Goal: Information Seeking & Learning: Learn about a topic

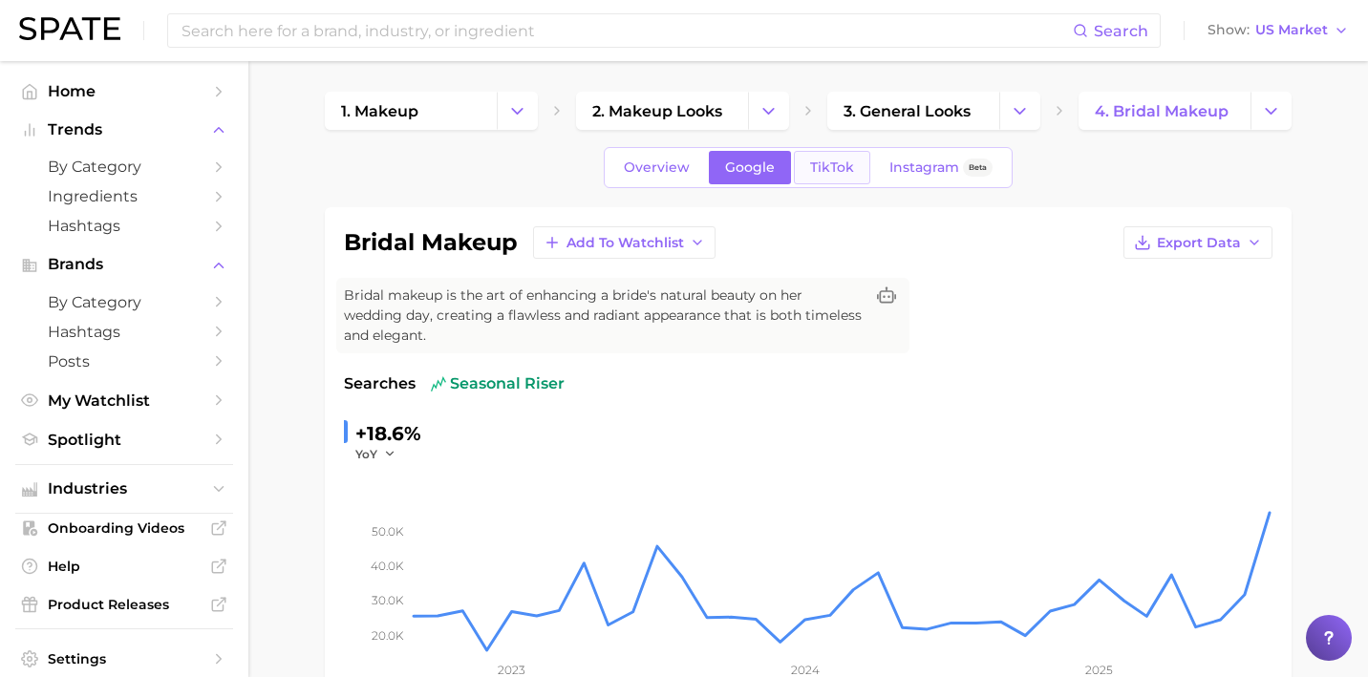
click at [816, 175] on span "TikTok" at bounding box center [832, 168] width 44 height 16
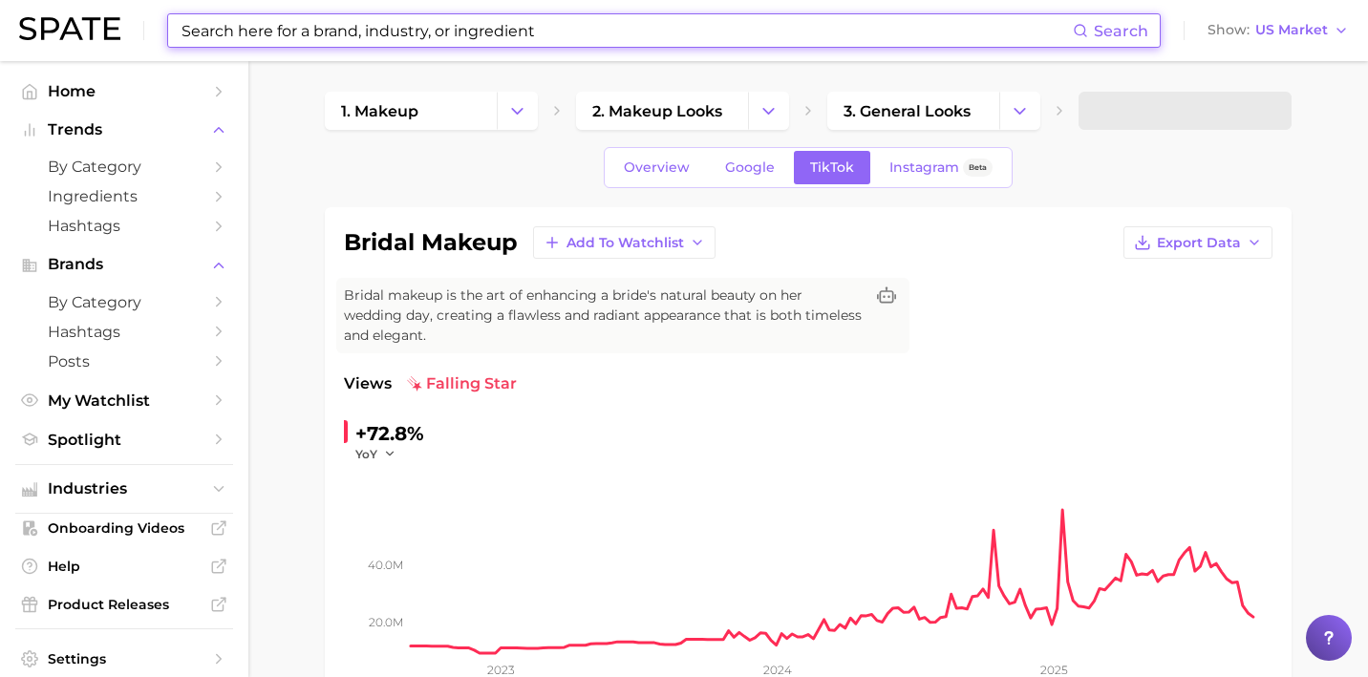
click at [582, 32] on input at bounding box center [626, 30] width 893 height 32
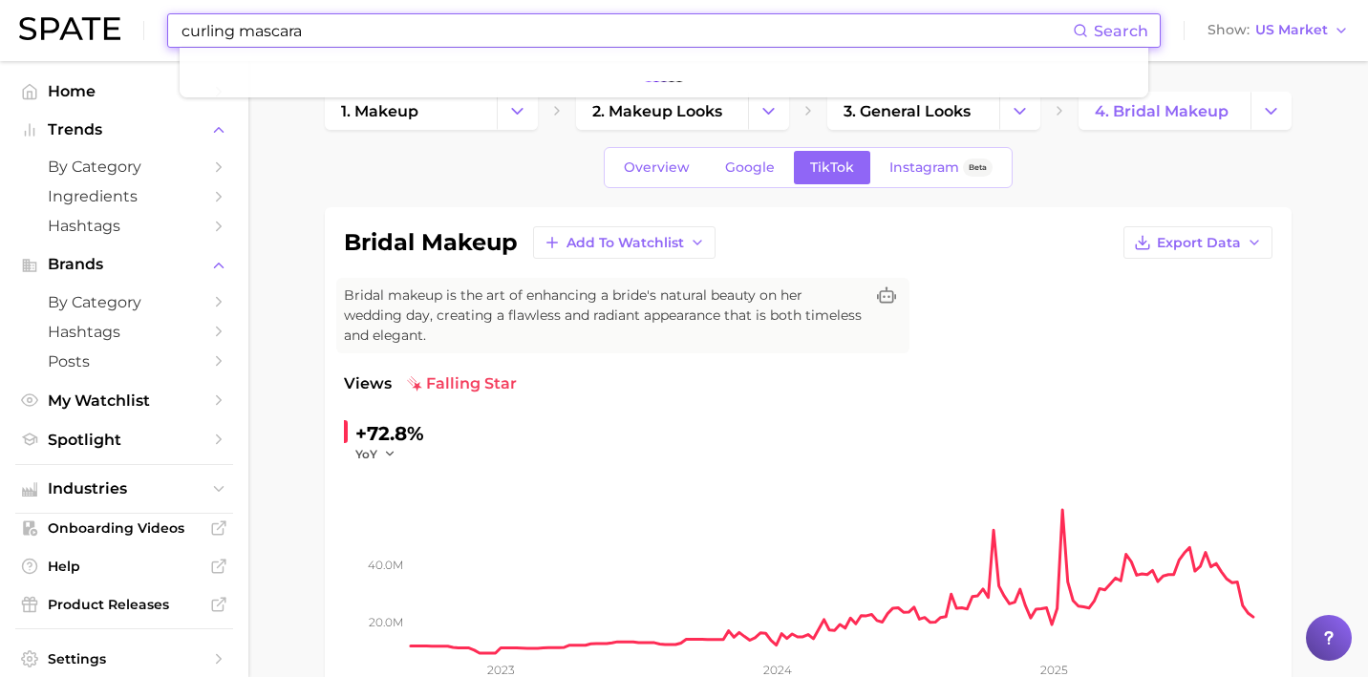
type input "curling mascara"
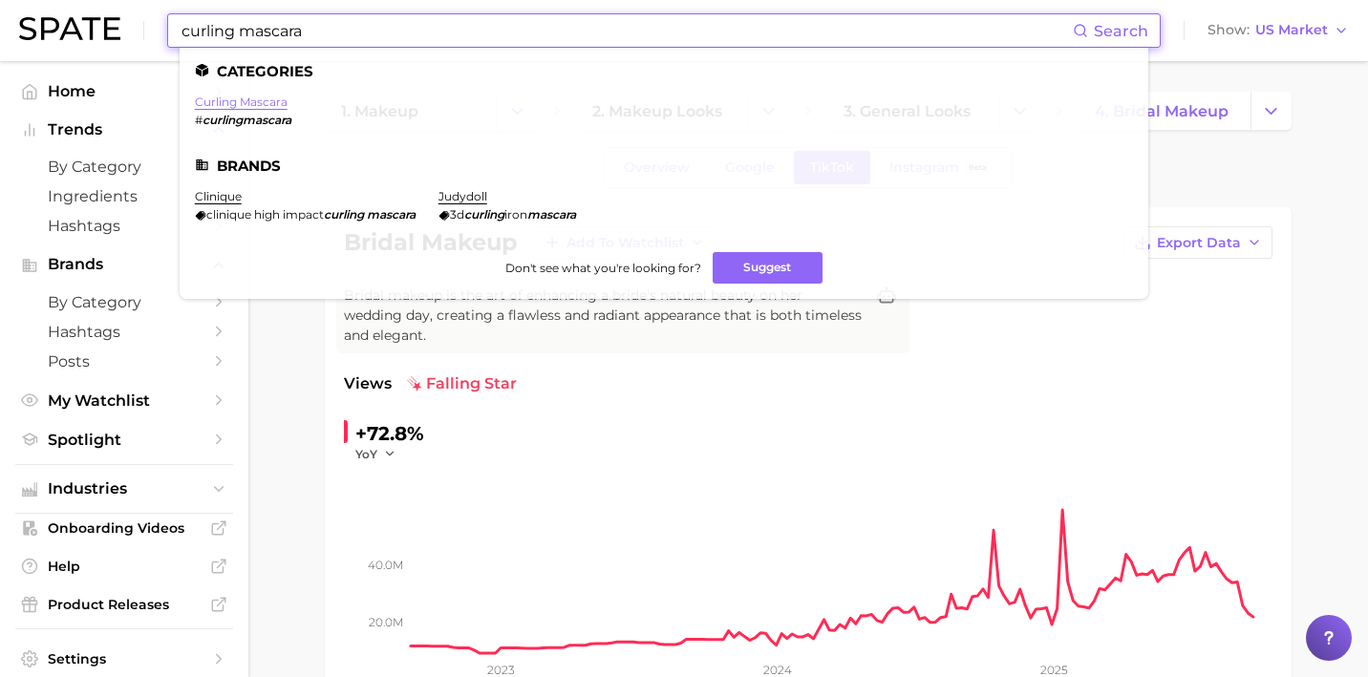
click at [269, 101] on link "curling mascara" at bounding box center [241, 102] width 93 height 14
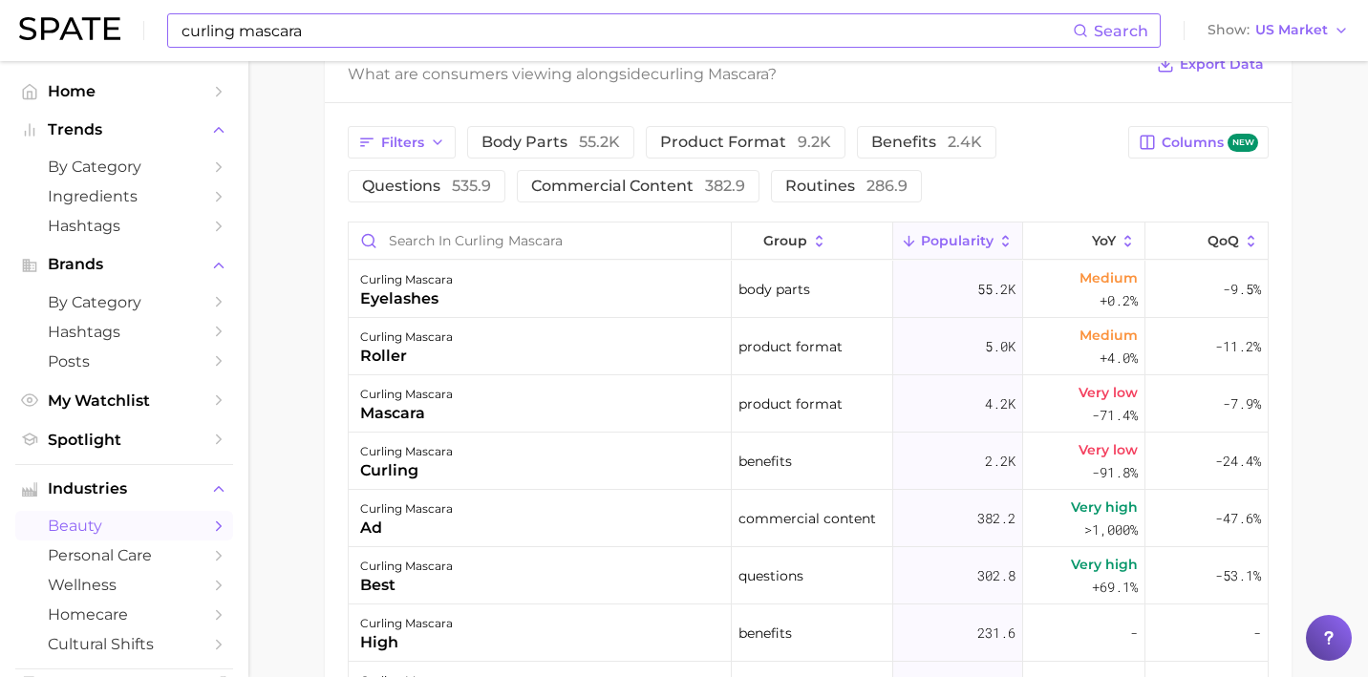
scroll to position [975, 0]
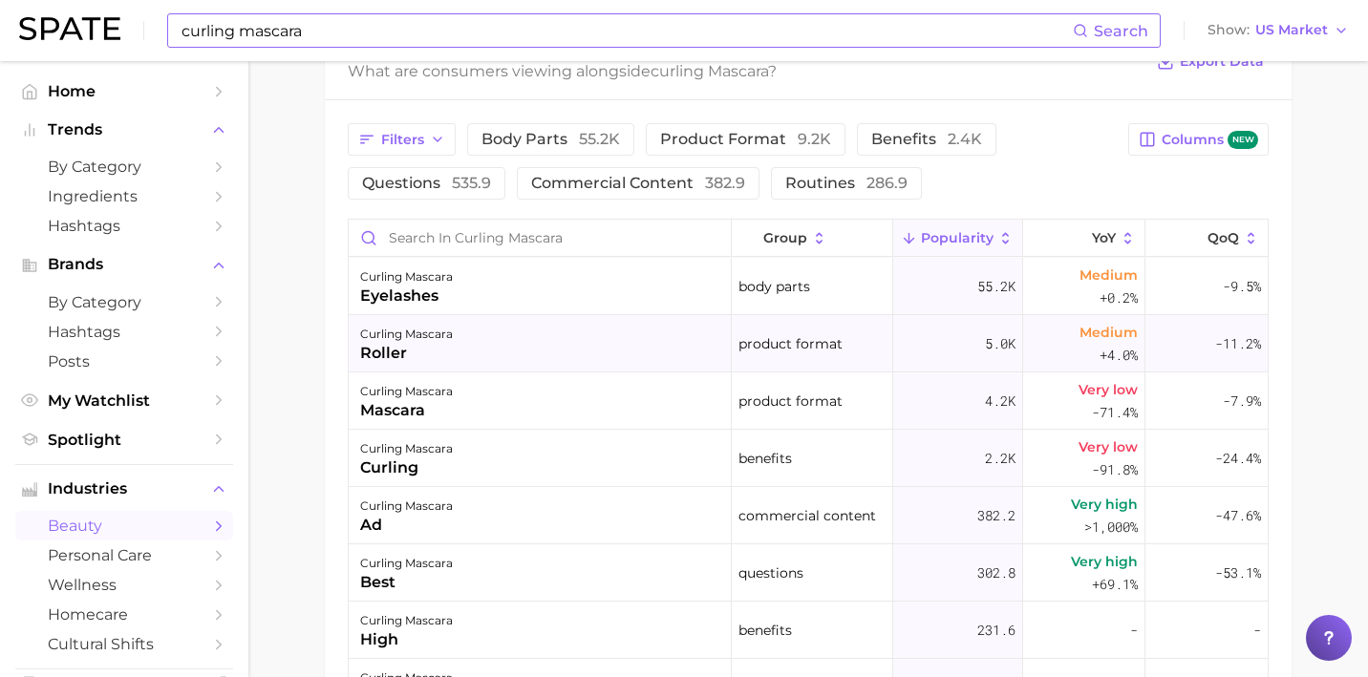
click at [616, 360] on div "curling mascara roller" at bounding box center [540, 343] width 383 height 57
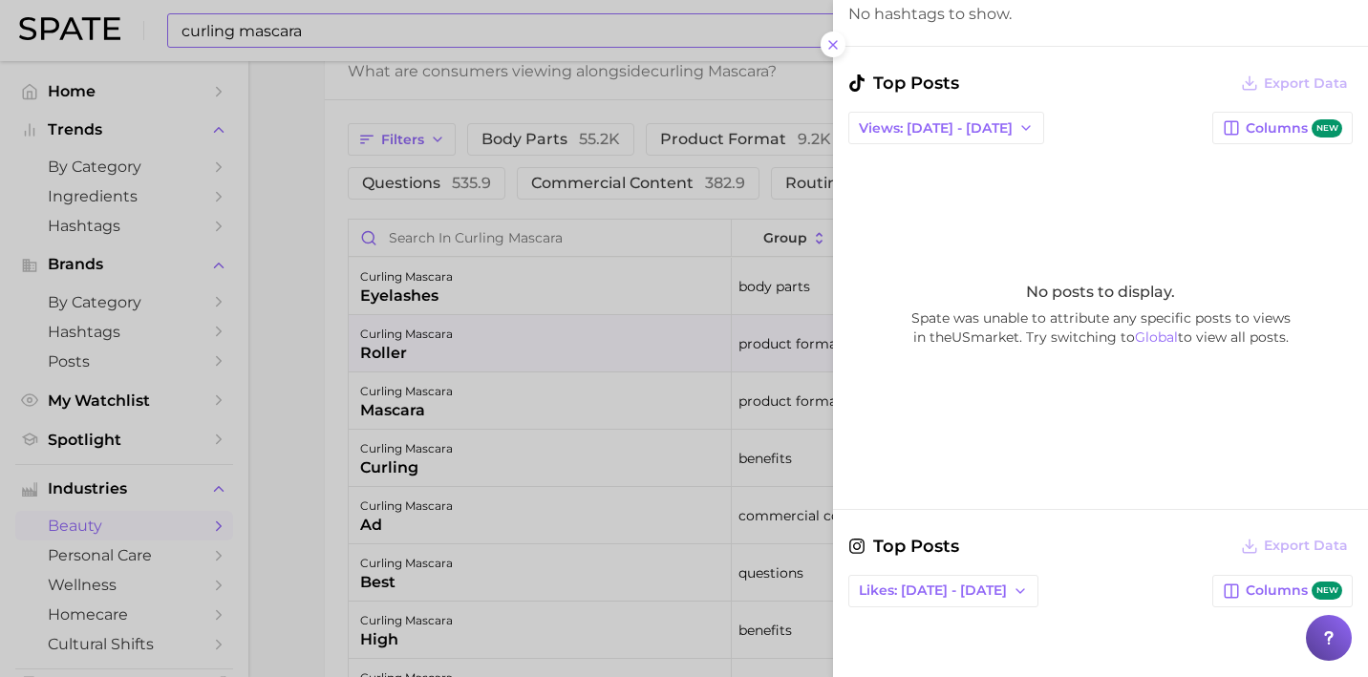
scroll to position [759, 0]
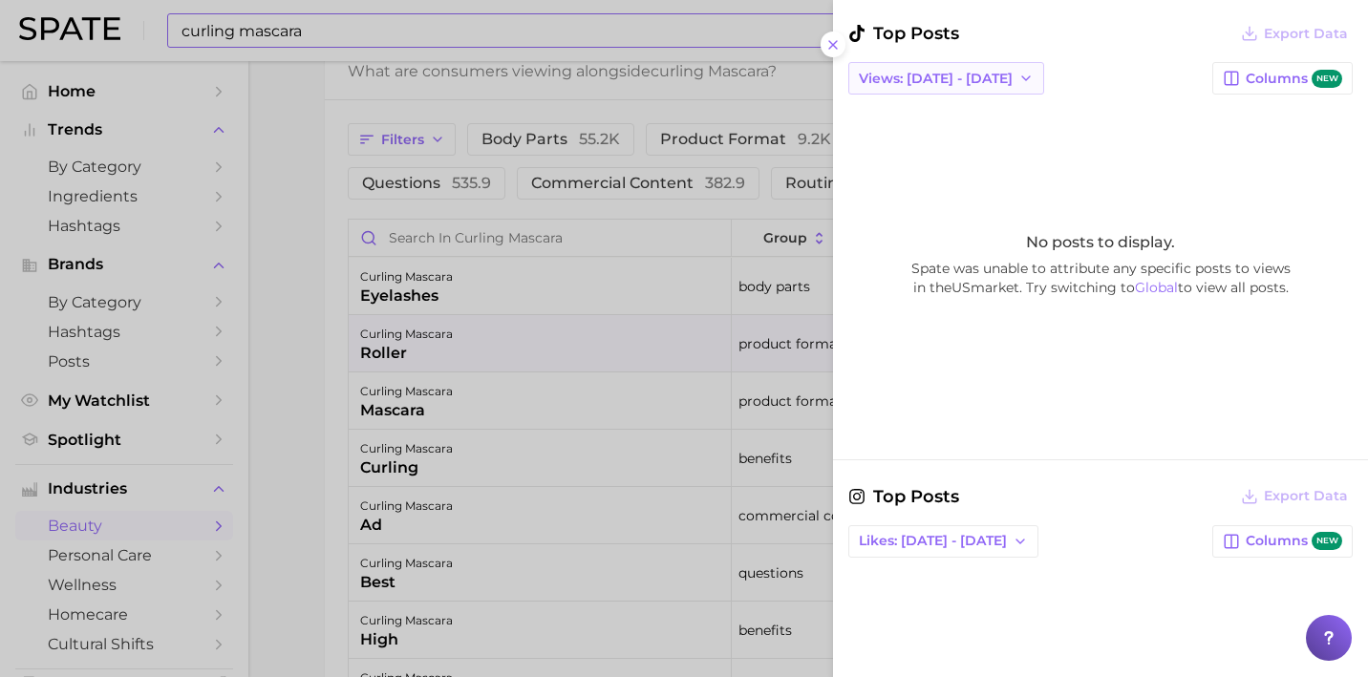
click at [935, 89] on button "Views: Sep 14 - 21" at bounding box center [946, 78] width 196 height 32
click at [935, 147] on span "Total Views" at bounding box center [897, 148] width 78 height 16
click at [828, 46] on icon at bounding box center [832, 44] width 15 height 15
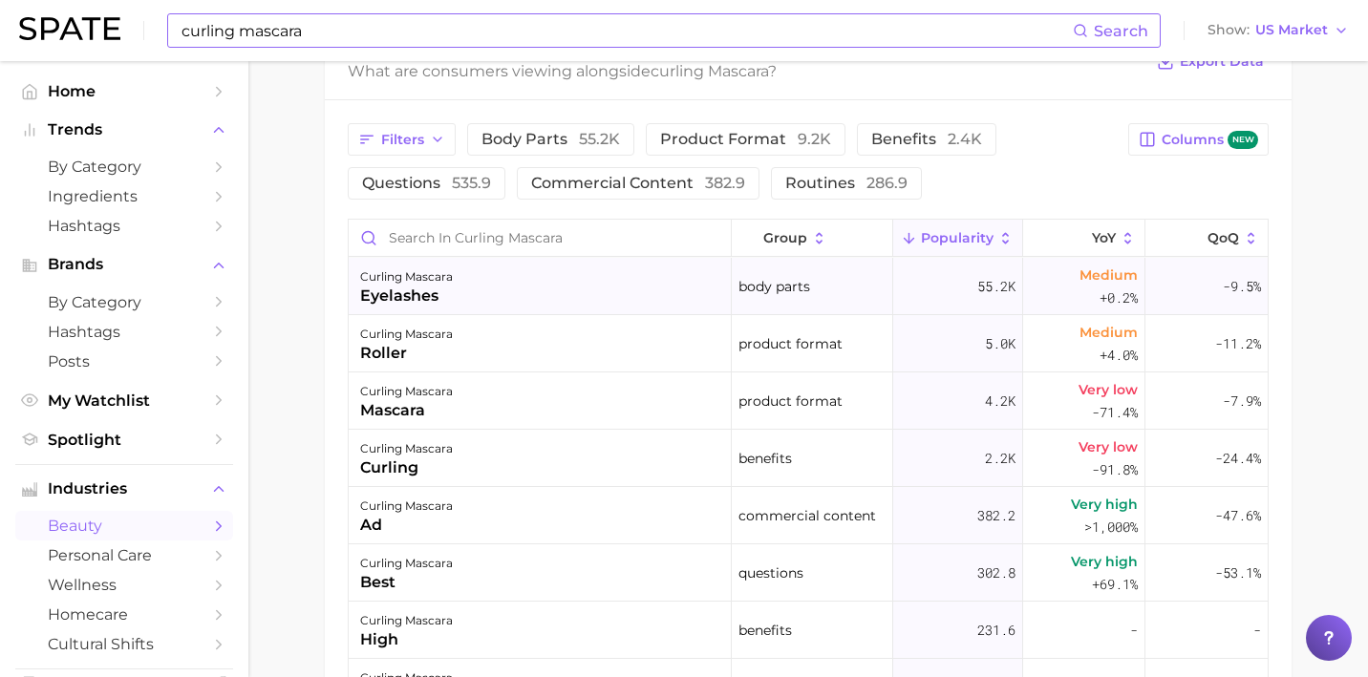
click at [591, 279] on div "curling mascara eyelashes" at bounding box center [540, 286] width 383 height 57
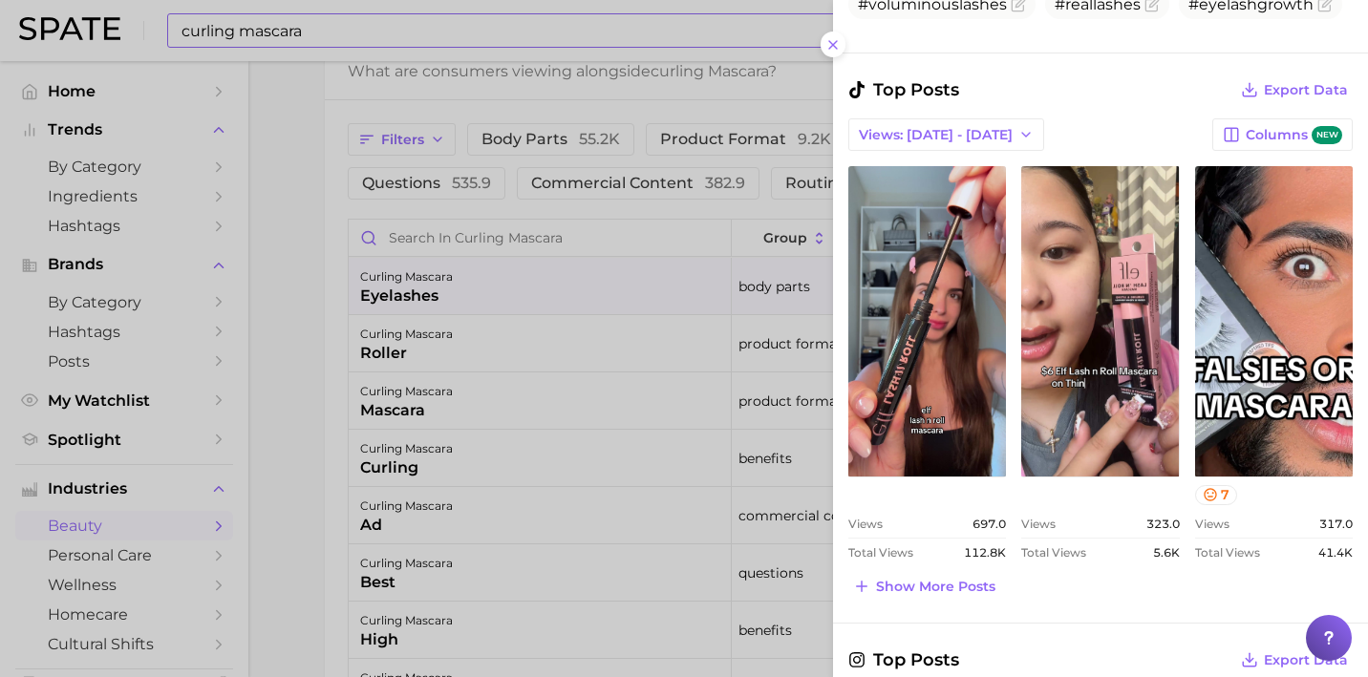
scroll to position [875, 0]
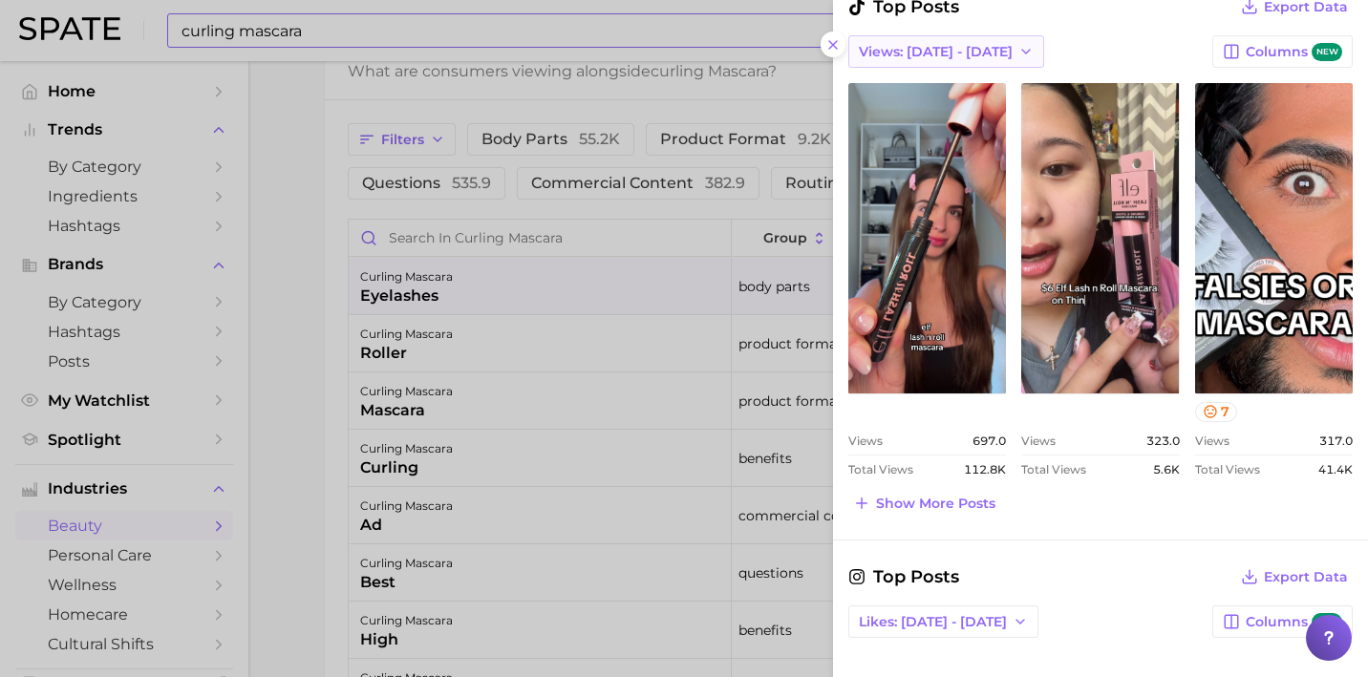
click at [953, 48] on span "Views: Sep 14 - 21" at bounding box center [936, 52] width 154 height 16
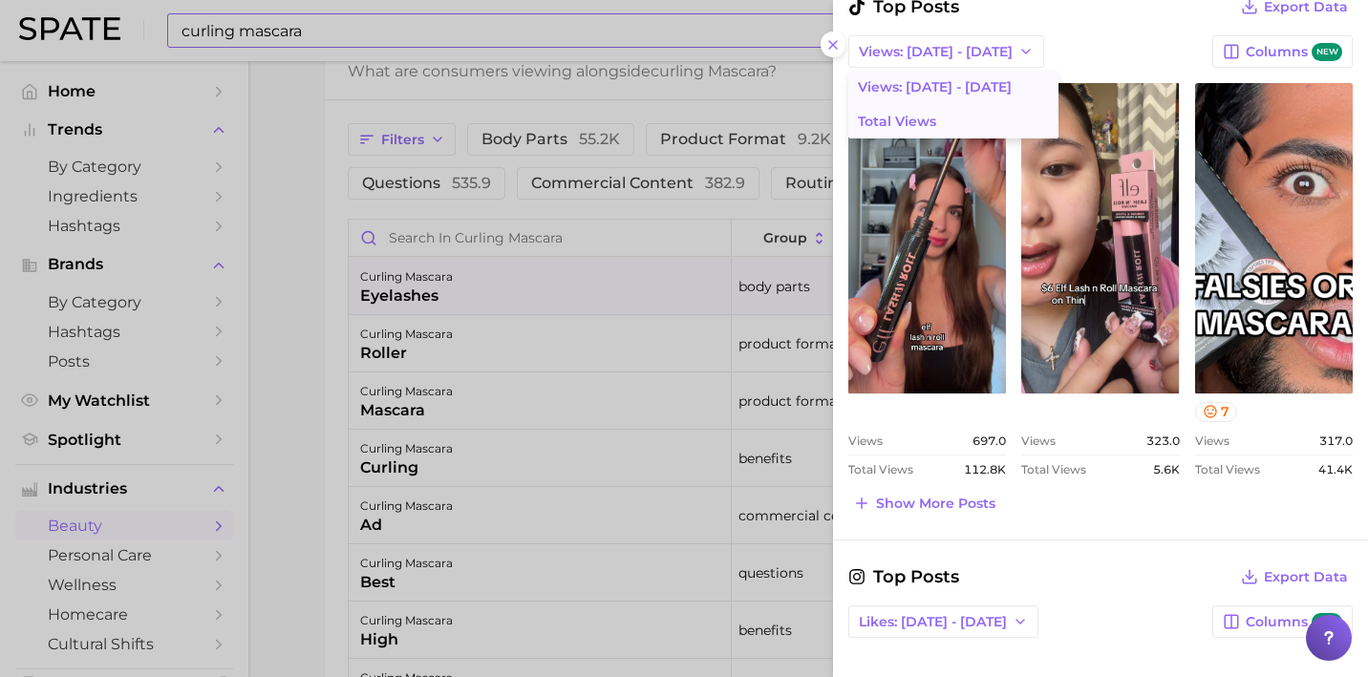
click at [932, 122] on span "Total Views" at bounding box center [897, 122] width 78 height 16
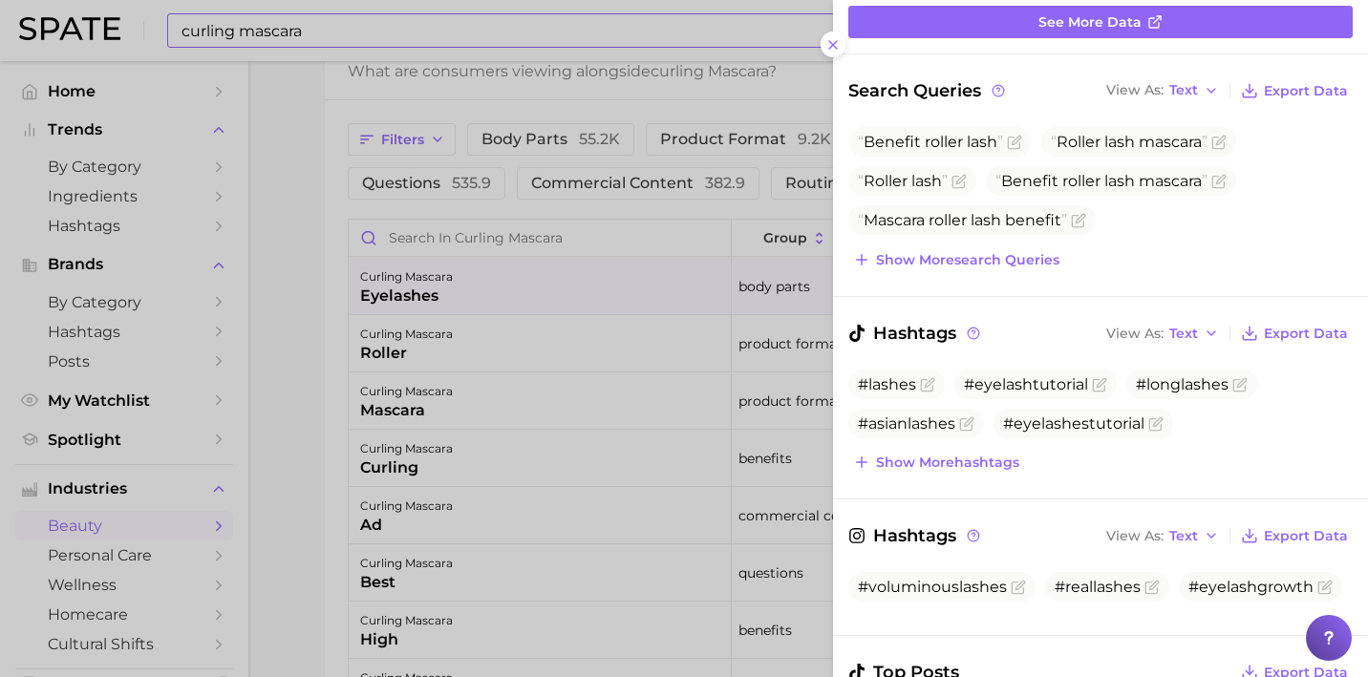
scroll to position [207, 0]
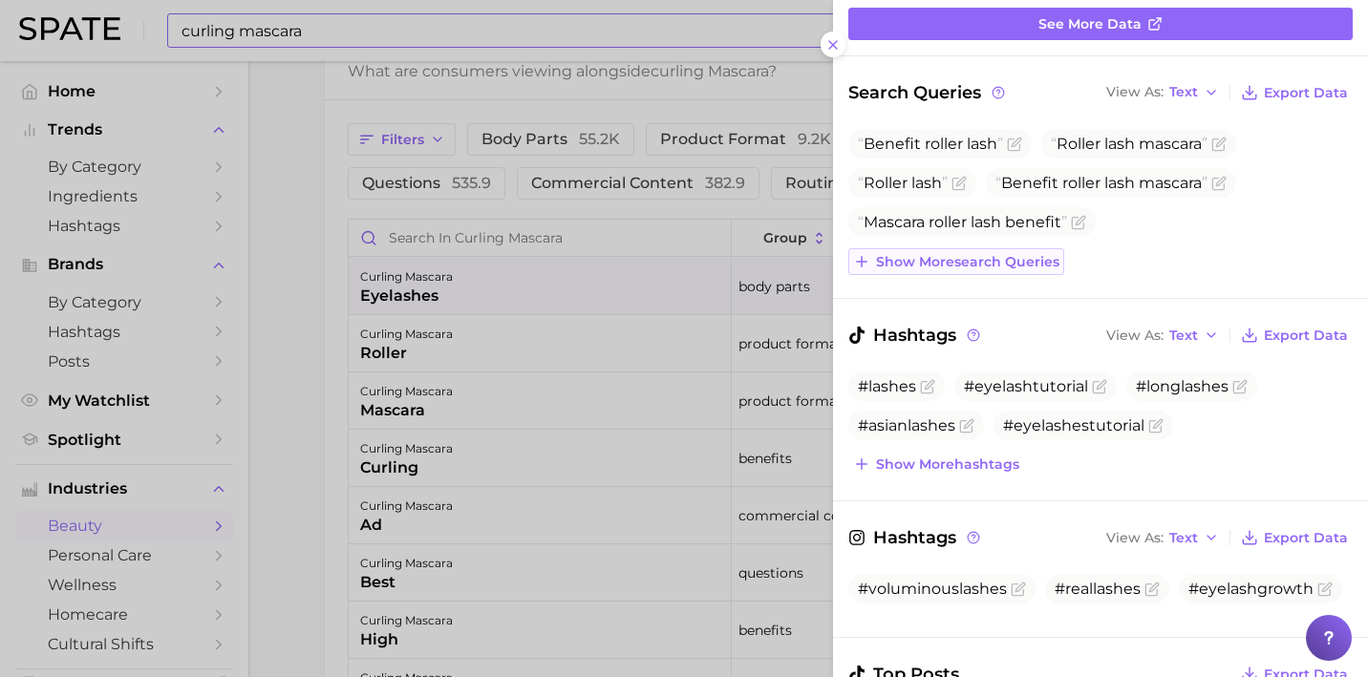
click at [938, 261] on span "Show more search queries" at bounding box center [967, 262] width 183 height 16
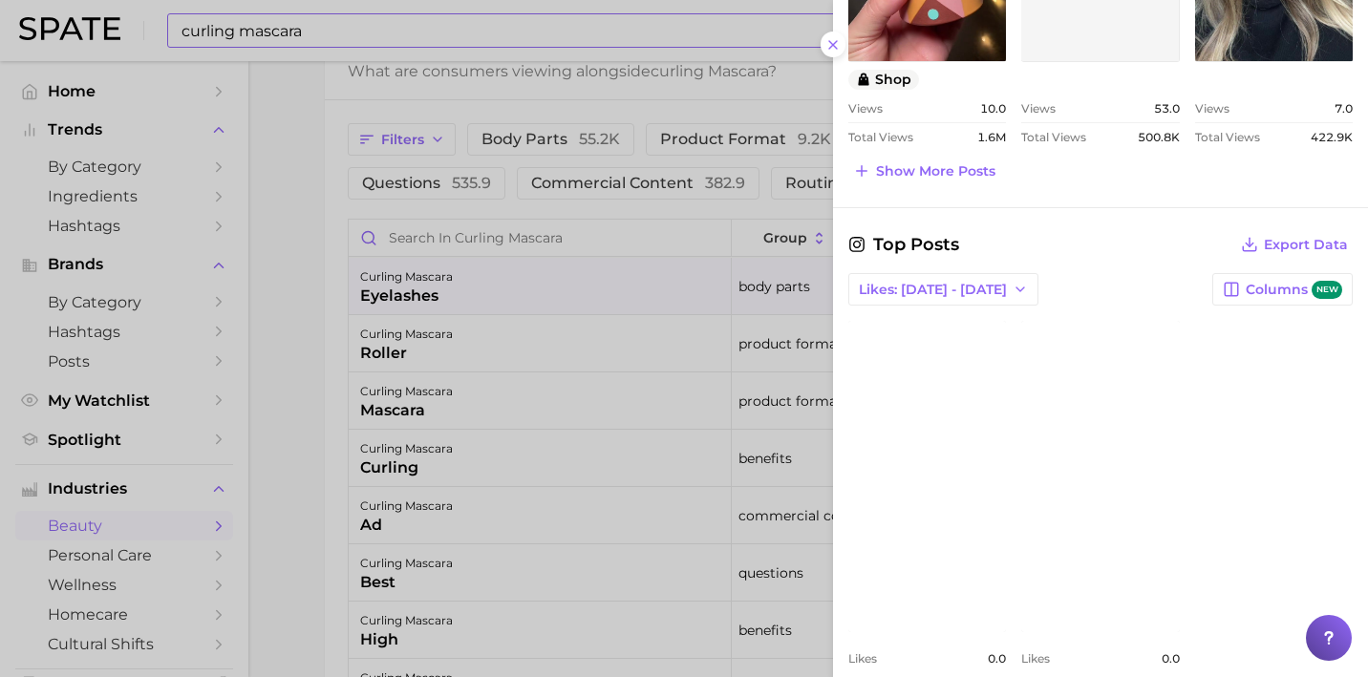
scroll to position [1430, 0]
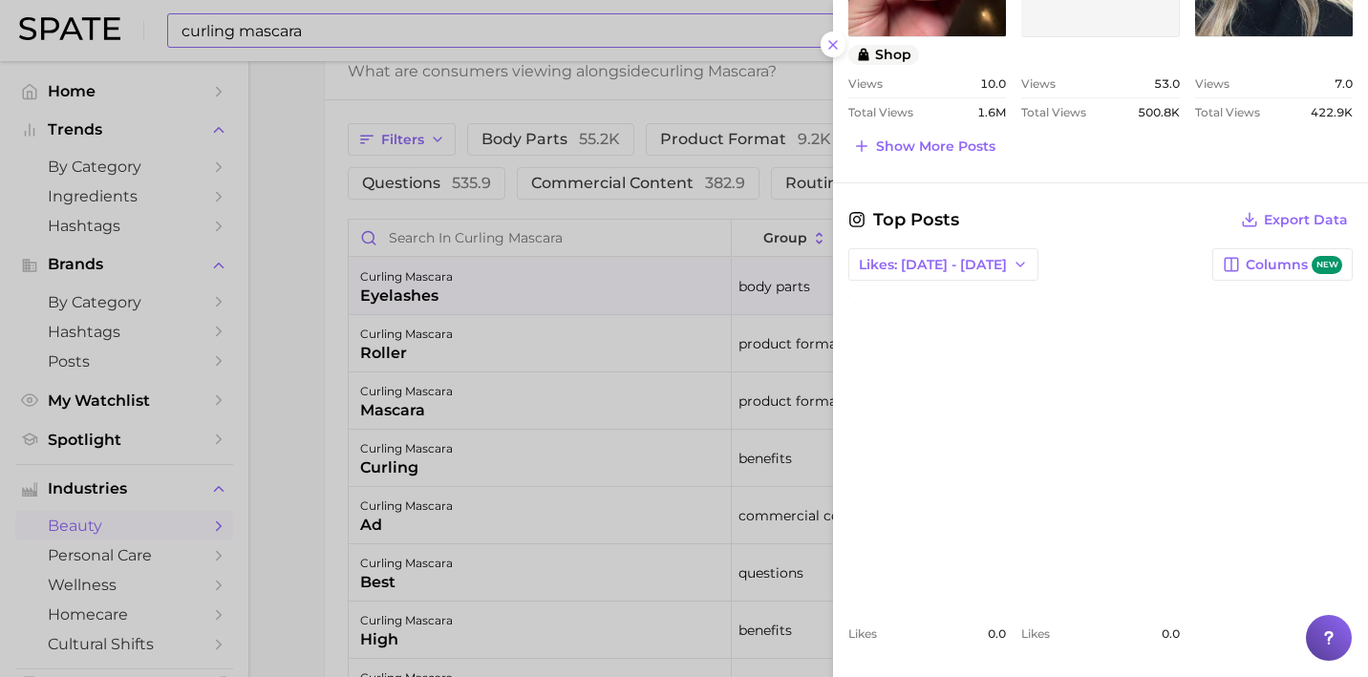
click at [938, 261] on span "Likes: Sep 14 - 21" at bounding box center [933, 265] width 148 height 16
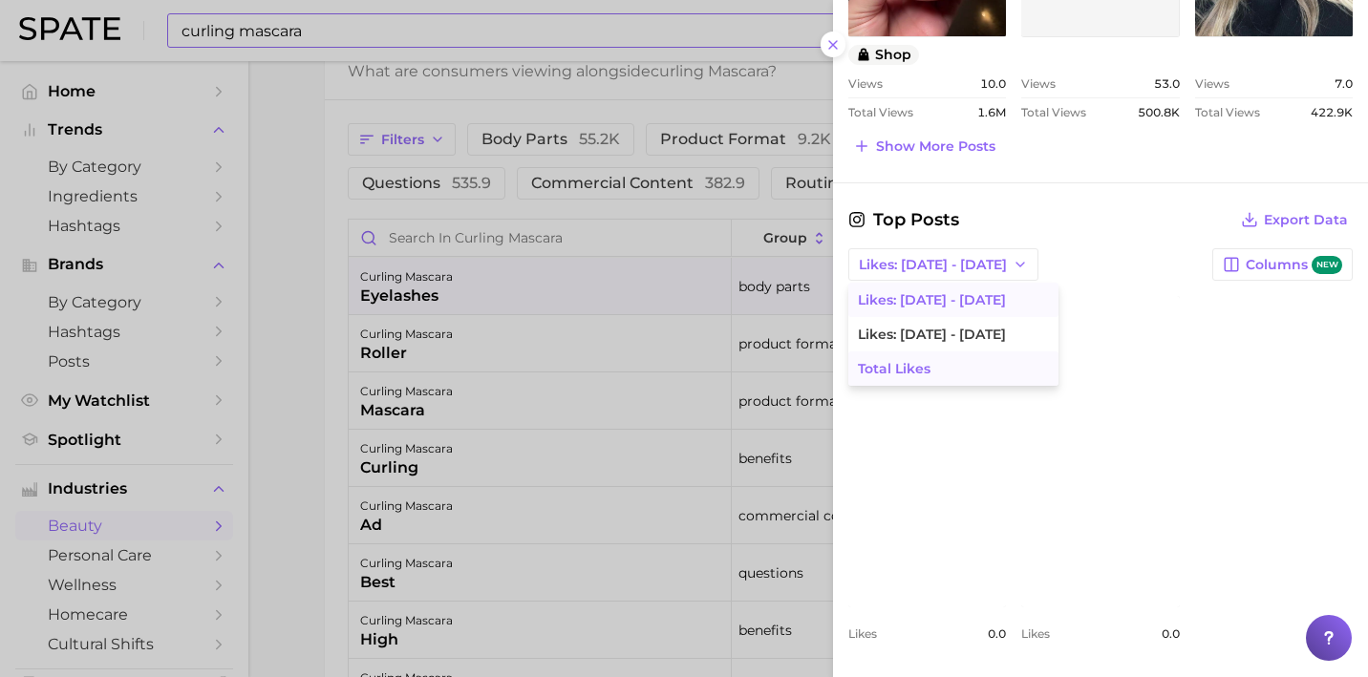
click at [933, 366] on button "Total Likes" at bounding box center [953, 369] width 210 height 34
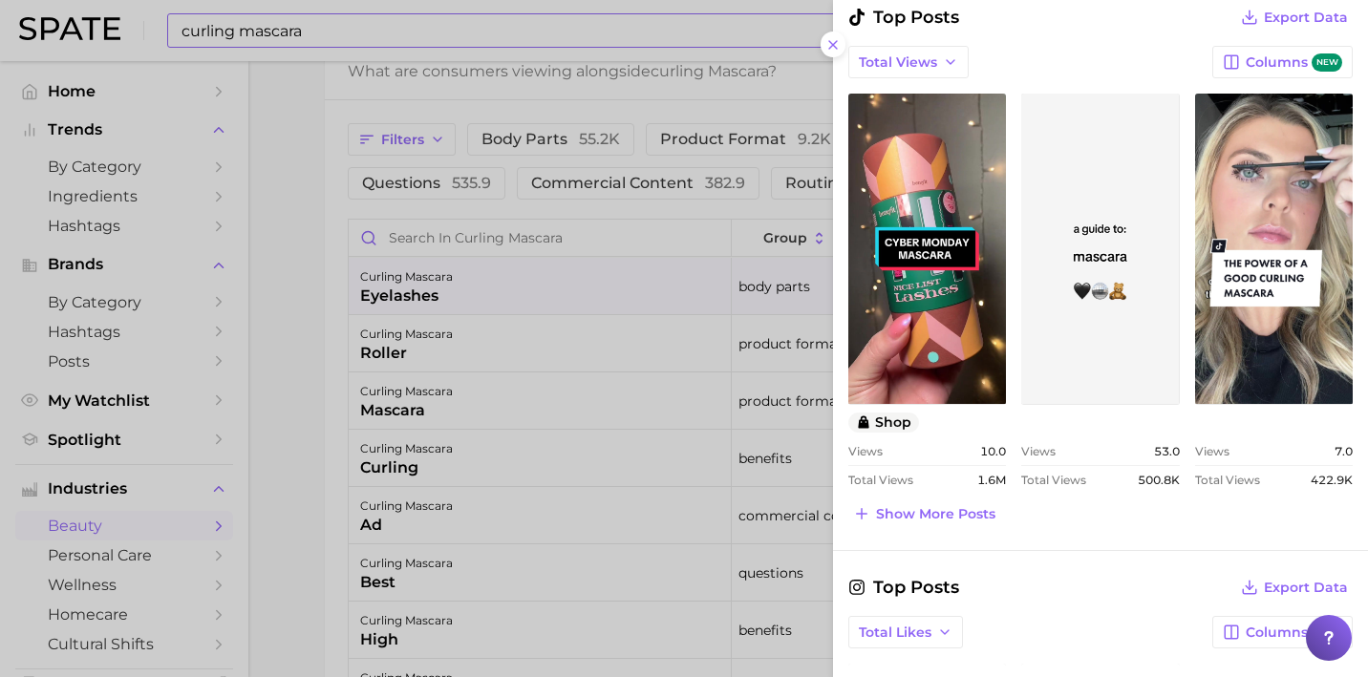
scroll to position [1059, 0]
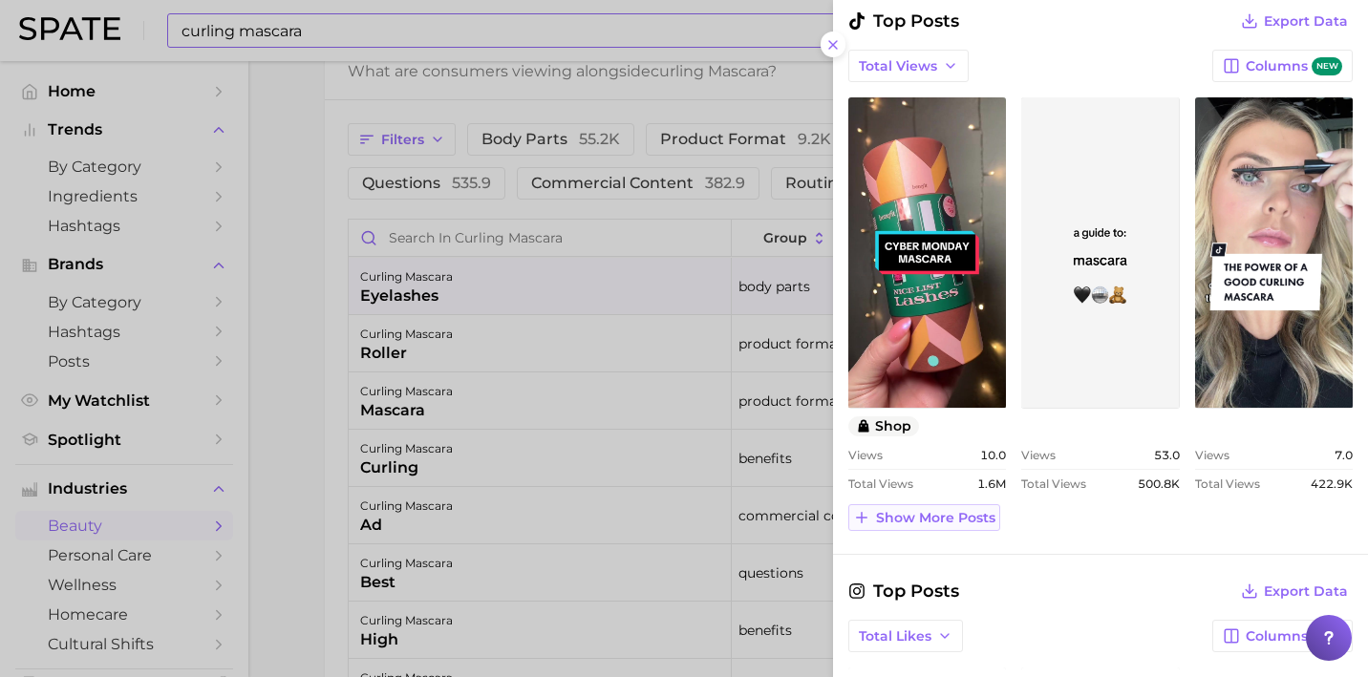
click at [951, 519] on span "Show more posts" at bounding box center [935, 518] width 119 height 16
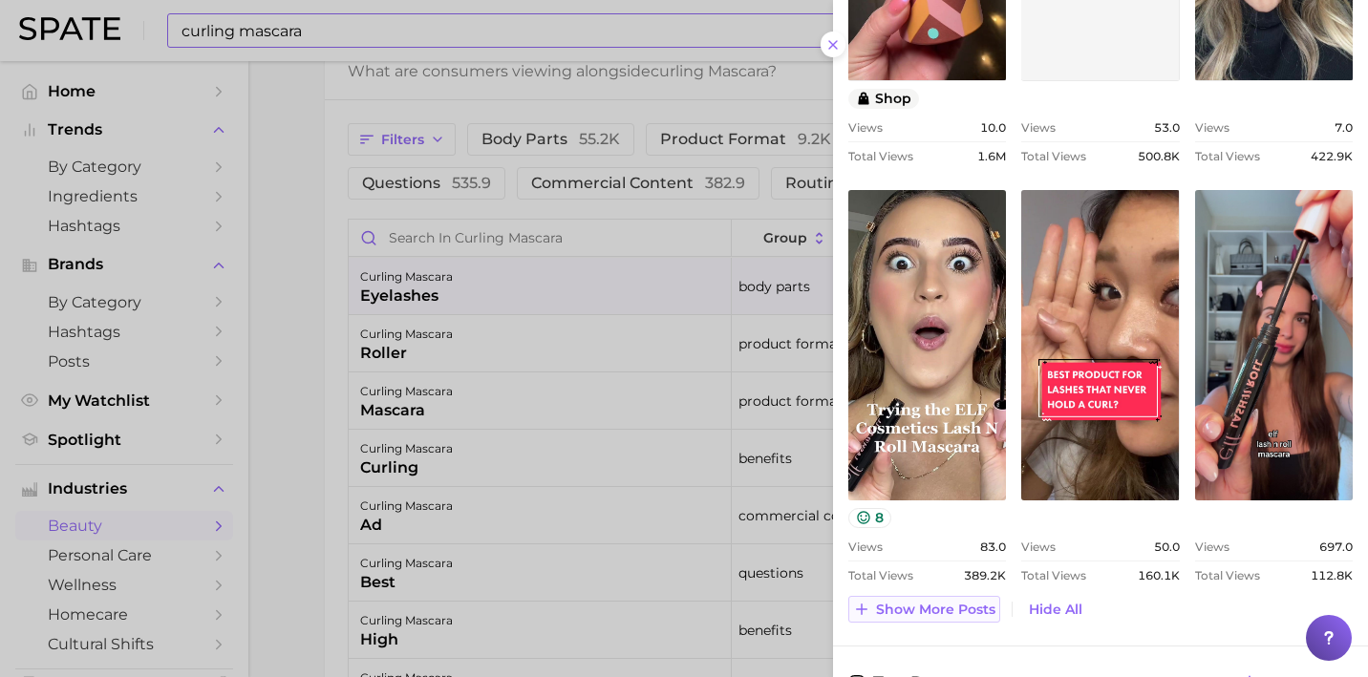
scroll to position [1391, 0]
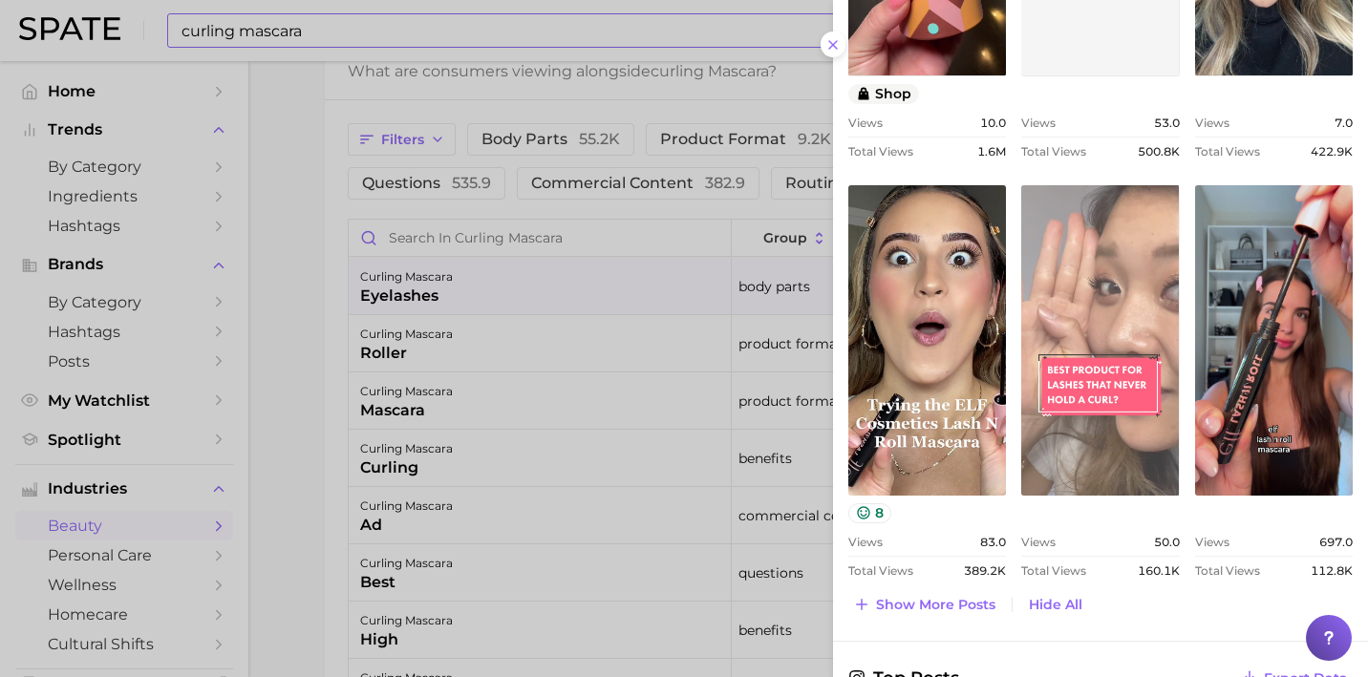
click at [1094, 379] on link "view post on TikTok" at bounding box center [1100, 340] width 158 height 311
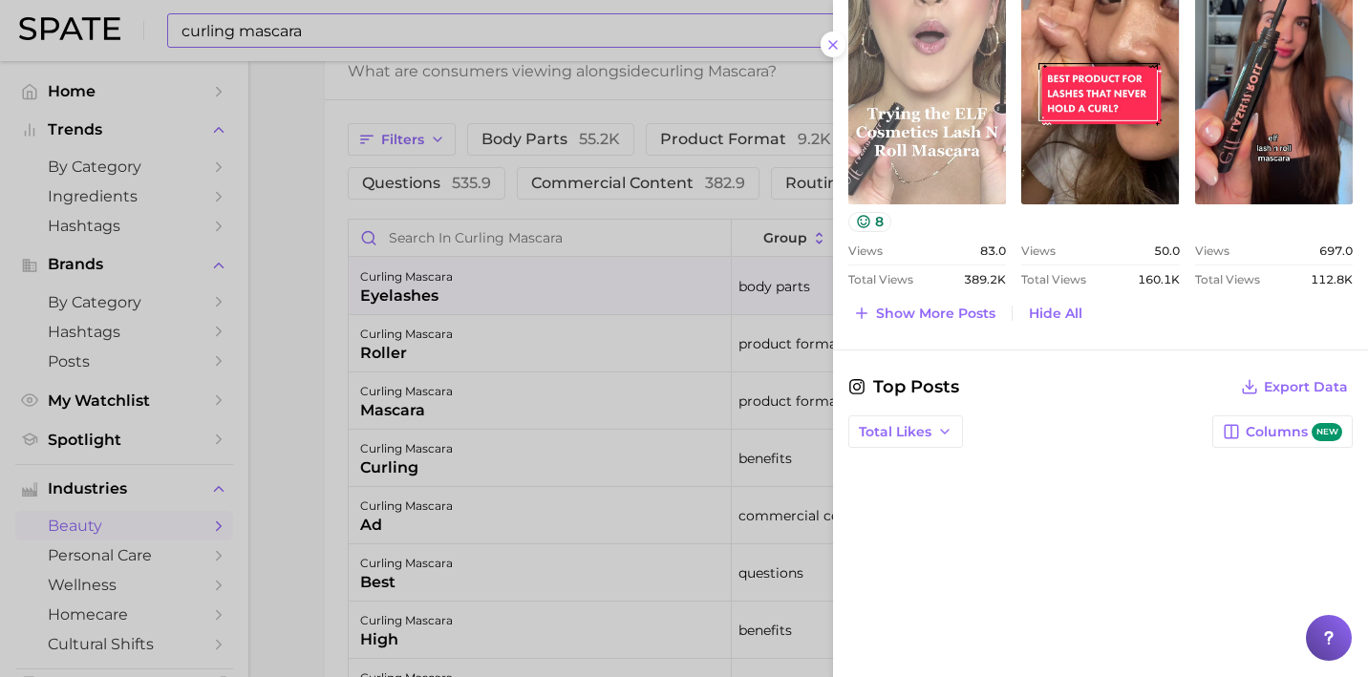
scroll to position [1640, 0]
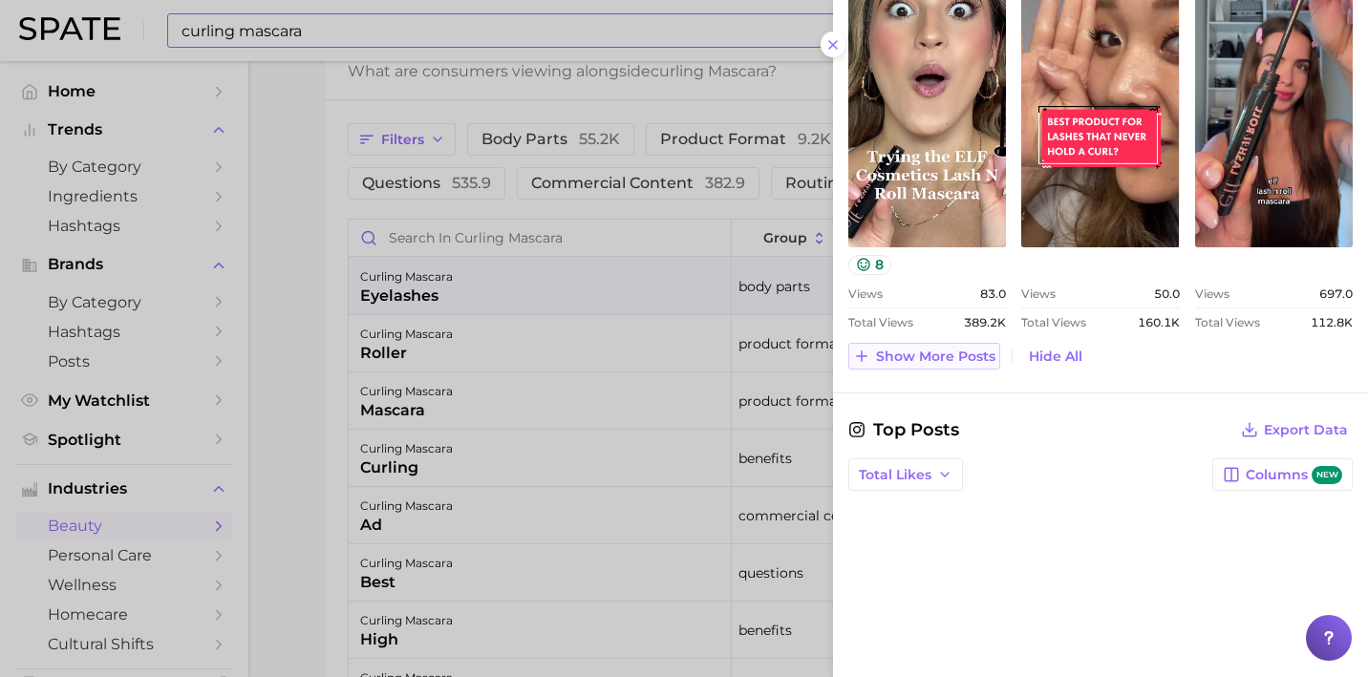
click at [922, 360] on span "Show more posts" at bounding box center [935, 357] width 119 height 16
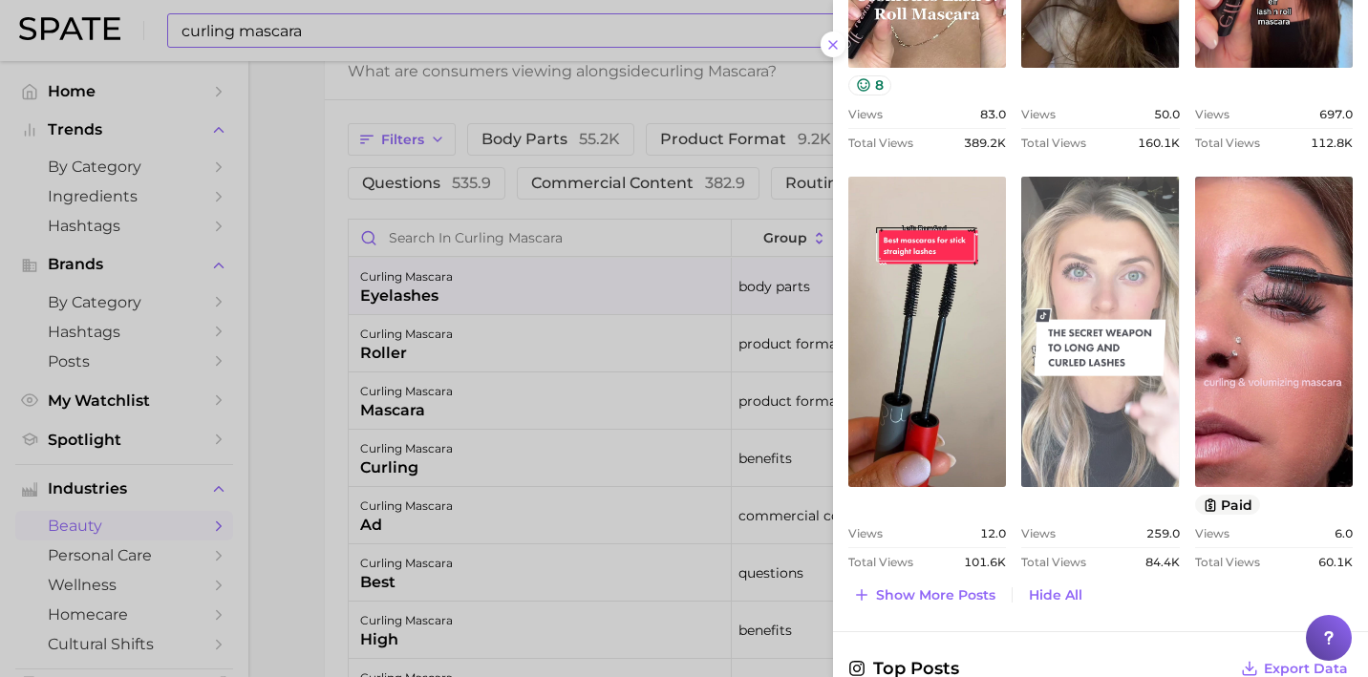
scroll to position [1821, 0]
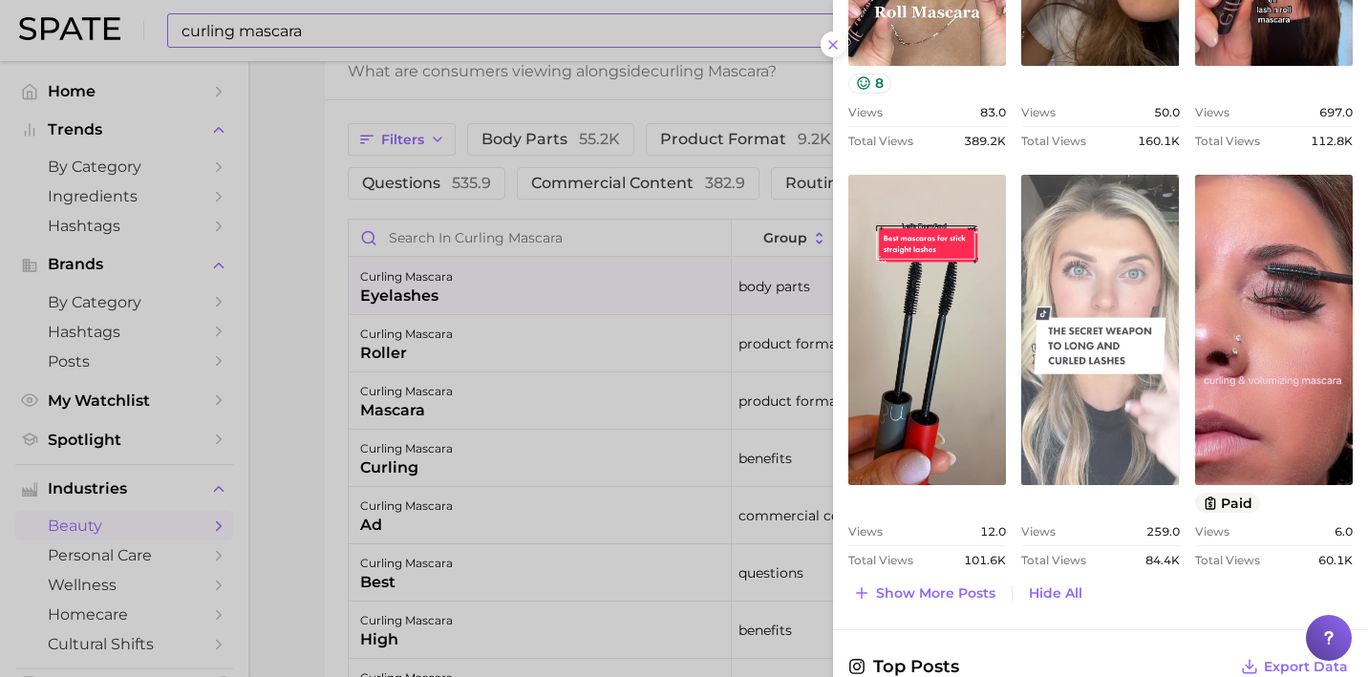
click at [1085, 350] on link "view post on TikTok" at bounding box center [1100, 330] width 158 height 311
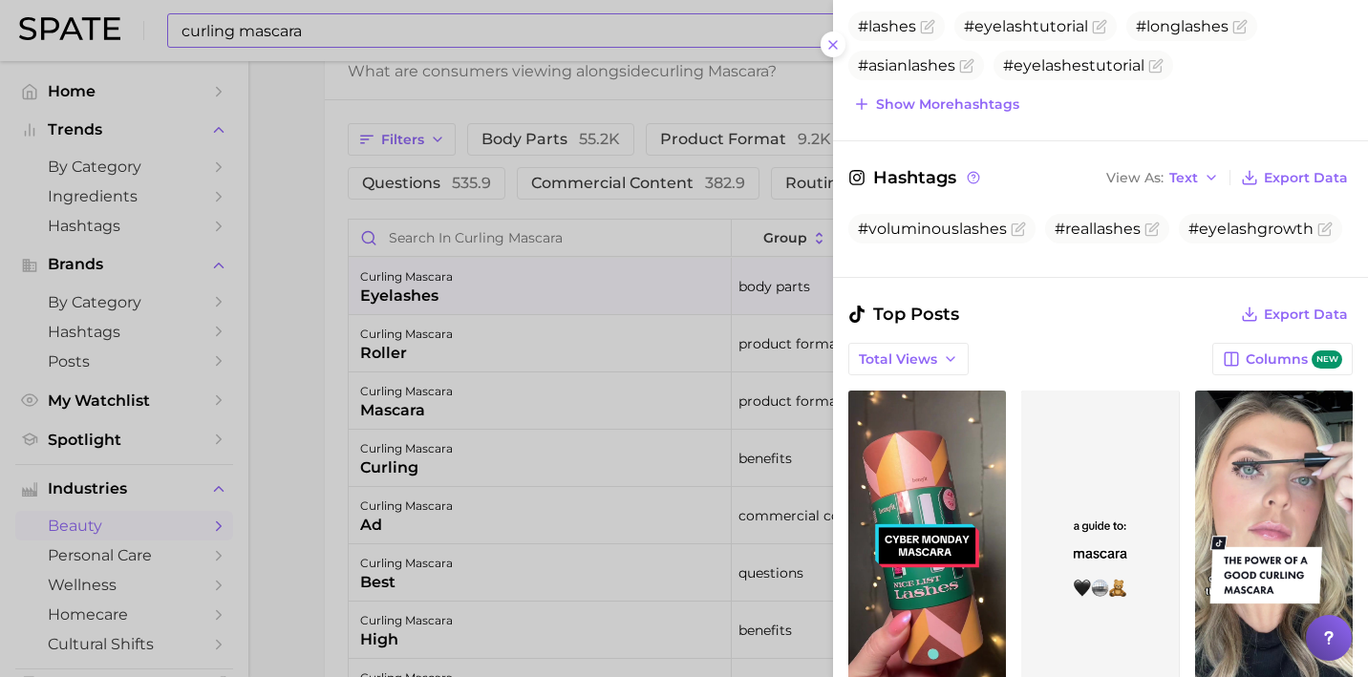
scroll to position [763, 0]
